Goal: Find specific page/section: Find specific page/section

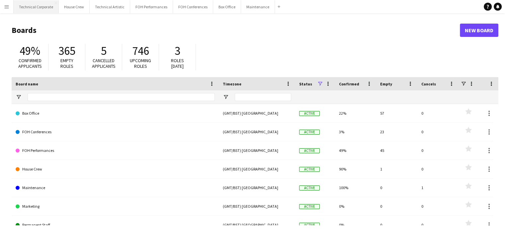
click at [41, 7] on button "Technical Corporate Close" at bounding box center [36, 6] width 45 height 13
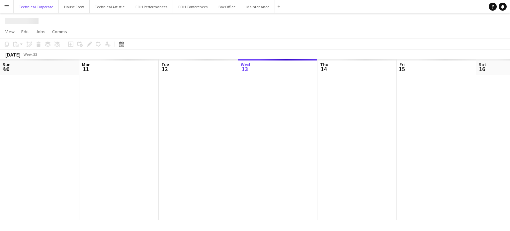
scroll to position [0, 159]
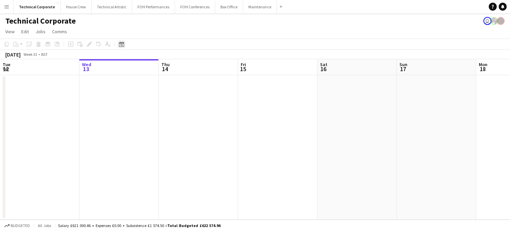
click at [122, 46] on icon at bounding box center [121, 45] width 2 height 2
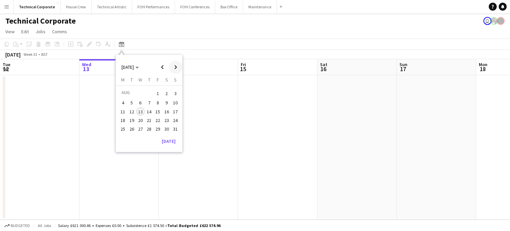
click at [174, 65] on span "Next month" at bounding box center [175, 66] width 13 height 13
click at [125, 99] on span "1" at bounding box center [123, 101] width 8 height 8
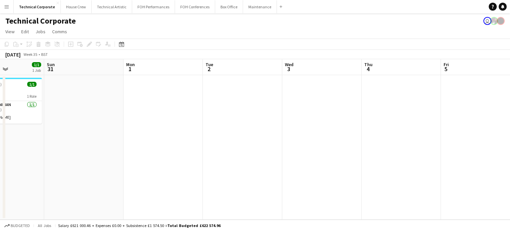
scroll to position [0, 179]
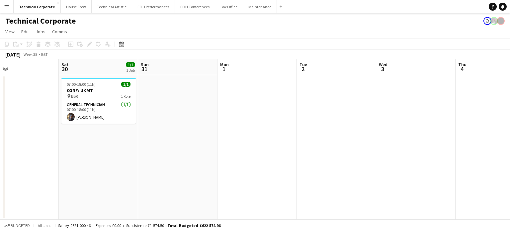
drag, startPoint x: 425, startPoint y: 131, endPoint x: 474, endPoint y: 135, distance: 49.2
click at [474, 135] on app-calendar-viewport "Wed 27 Thu 28 Fri 29 Sat 30 1/1 1 Job Sun 31 Mon 1 Tue 2 Wed 3 Thu 4 Fri 5 Sat …" at bounding box center [255, 139] width 510 height 160
click at [297, 21] on div "Technical Corporate user" at bounding box center [255, 19] width 510 height 13
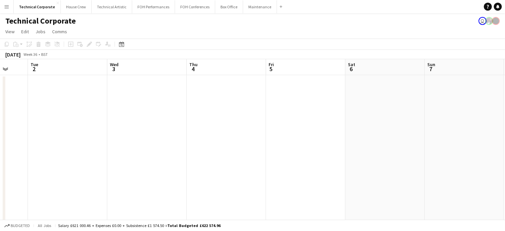
drag, startPoint x: 491, startPoint y: 149, endPoint x: 240, endPoint y: 158, distance: 251.0
click at [240, 158] on app-calendar-viewport "Fri 29 Sat 30 1/1 1 Job Sun 31 Mon 1 Tue 2 Wed 3 Thu 4 Fri 5 Sat 6 Sun 7 Mon 8 …" at bounding box center [252, 226] width 505 height 334
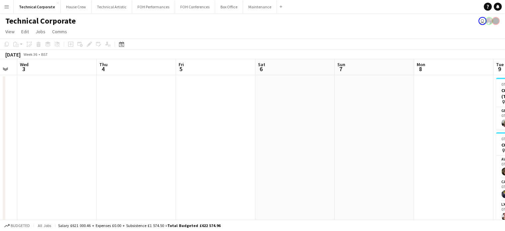
drag, startPoint x: 383, startPoint y: 138, endPoint x: 207, endPoint y: 135, distance: 175.2
click at [183, 135] on app-calendar-viewport "Sun 31 Mon 1 Tue 2 Wed 3 Thu 4 Fri 5 Sat 6 Sun 7 Mon 8 Tue 9 12/12 4 Jobs Wed 1…" at bounding box center [252, 226] width 505 height 334
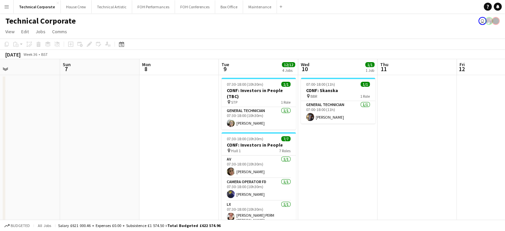
drag, startPoint x: 389, startPoint y: 129, endPoint x: 239, endPoint y: 146, distance: 150.9
click at [240, 146] on app-calendar-viewport "Wed 3 Thu 4 Fri 5 Sat 6 Sun 7 Mon 8 Tue 9 12/12 4 Jobs Wed 10 1/1 1 Job Thu 11 …" at bounding box center [252, 226] width 505 height 334
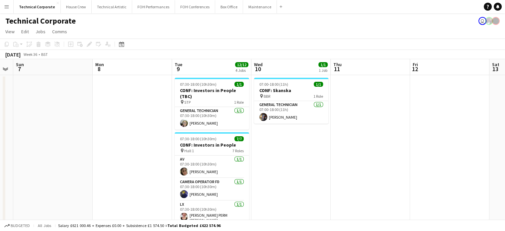
scroll to position [0, 304]
drag, startPoint x: 402, startPoint y: 144, endPoint x: 357, endPoint y: 144, distance: 44.8
click at [357, 144] on app-calendar-viewport "Wed 3 Thu 4 Fri 5 Sat 6 Sun 7 Mon 8 Tue 9 12/12 4 Jobs Wed 10 1/1 1 Job Thu 11 …" at bounding box center [252, 226] width 505 height 334
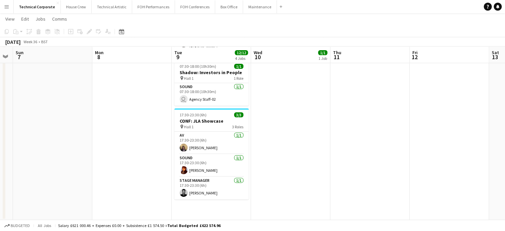
scroll to position [173, 0]
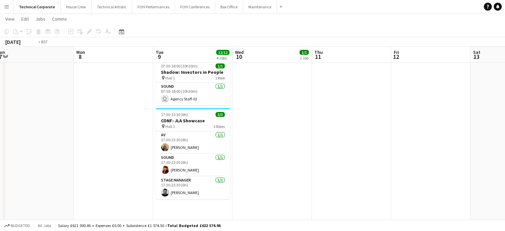
drag, startPoint x: 462, startPoint y: 119, endPoint x: 168, endPoint y: 139, distance: 295.0
click at [168, 139] on app-calendar-viewport "Wed 3 Thu 4 Fri 5 Sat 6 Sun 7 Mon 8 Tue 9 12/12 4 Jobs Wed 10 1/1 1 Job Thu 11 …" at bounding box center [252, 36] width 505 height 367
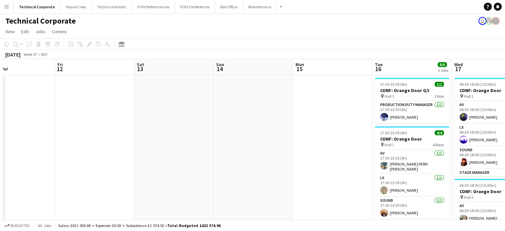
scroll to position [0, 217]
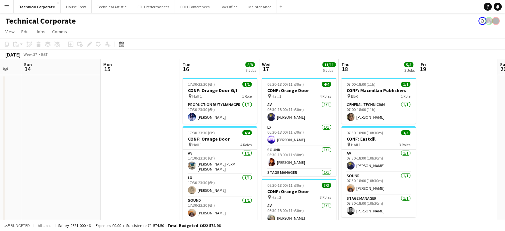
drag, startPoint x: 385, startPoint y: 138, endPoint x: 132, endPoint y: 137, distance: 252.5
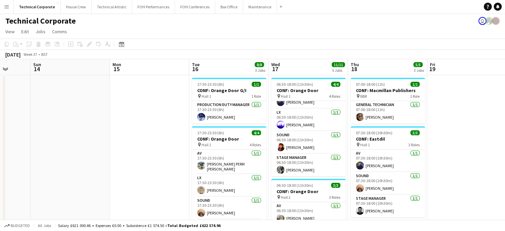
scroll to position [0, 207]
drag, startPoint x: 145, startPoint y: 180, endPoint x: 155, endPoint y: 101, distance: 79.9
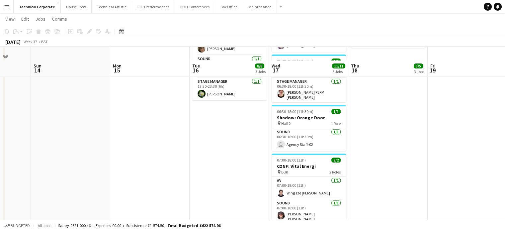
scroll to position [0, 0]
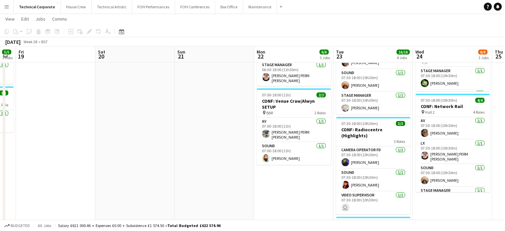
drag, startPoint x: 437, startPoint y: 146, endPoint x: 79, endPoint y: 181, distance: 360.0
click at [79, 181] on app-calendar-viewport "Mon 15 Tue 16 8/8 3 Jobs Wed 17 11/11 5 Jobs Thu 18 5/5 3 Jobs Fri 19 Sat 20 Su…" at bounding box center [252, 110] width 505 height 434
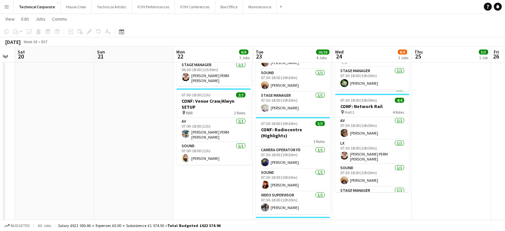
drag, startPoint x: 319, startPoint y: 171, endPoint x: 174, endPoint y: 181, distance: 144.7
click at [174, 181] on app-calendar-viewport "Tue 16 8/8 3 Jobs Wed 17 11/11 5 Jobs Thu 18 5/5 3 Jobs Fri 19 Sat 20 Sun 21 Mo…" at bounding box center [252, 110] width 505 height 434
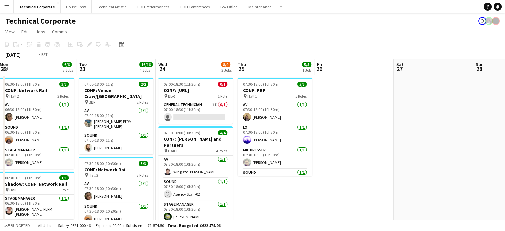
drag, startPoint x: 437, startPoint y: 194, endPoint x: 272, endPoint y: 193, distance: 165.6
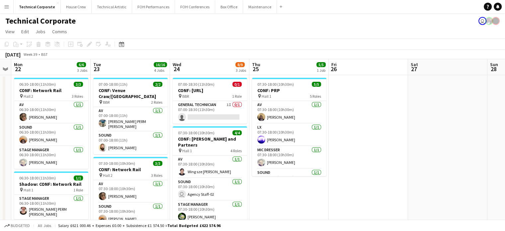
drag, startPoint x: 351, startPoint y: 186, endPoint x: 163, endPoint y: 190, distance: 187.9
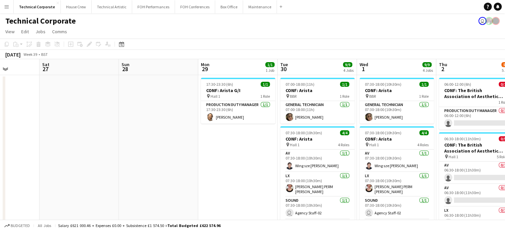
drag, startPoint x: 341, startPoint y: 162, endPoint x: 175, endPoint y: 172, distance: 166.6
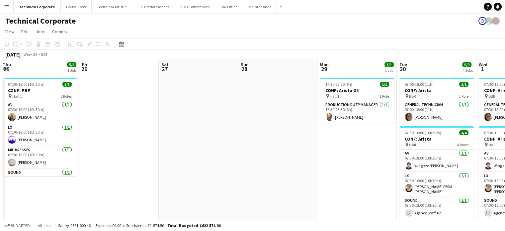
drag, startPoint x: 271, startPoint y: 155, endPoint x: 232, endPoint y: 155, distance: 39.2
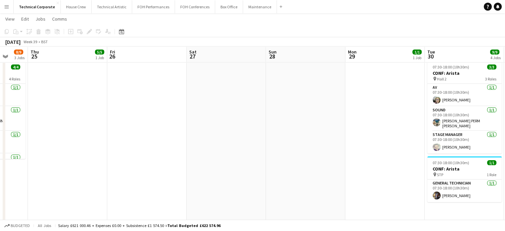
drag, startPoint x: 173, startPoint y: 180, endPoint x: 334, endPoint y: 177, distance: 160.6
click at [380, 172] on app-calendar-viewport "Tue 23 16/16 4 Jobs Wed 24 8/9 3 Jobs Thu 25 5/5 1 Job Fri 26 Sat 27 Sun 28 Mon…" at bounding box center [252, 108] width 505 height 496
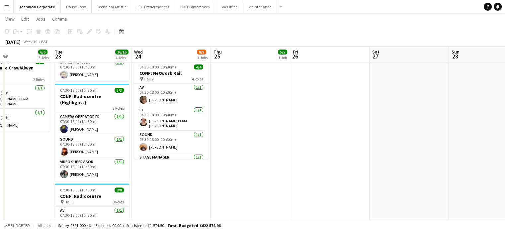
drag, startPoint x: 361, startPoint y: 177, endPoint x: 366, endPoint y: 177, distance: 5.7
click at [366, 177] on app-calendar-viewport "Sat 20 Sun 21 Mon 22 6/6 3 Jobs Tue 23 16/16 4 Jobs Wed 24 8/9 3 Jobs Thu 25 5/…" at bounding box center [252, 108] width 505 height 496
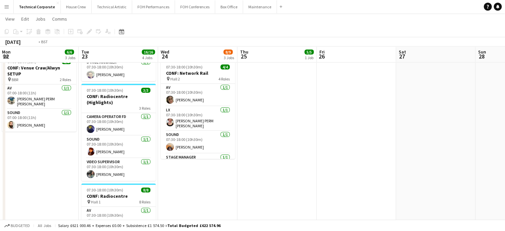
drag, startPoint x: 204, startPoint y: 179, endPoint x: 305, endPoint y: 174, distance: 101.7
click at [305, 174] on app-calendar-viewport "Sat 20 Sun 21 Mon 22 6/6 3 Jobs Tue 23 16/16 4 Jobs Wed 24 8/9 3 Jobs Thu 25 5/…" at bounding box center [252, 108] width 505 height 496
